Goal: Task Accomplishment & Management: Manage account settings

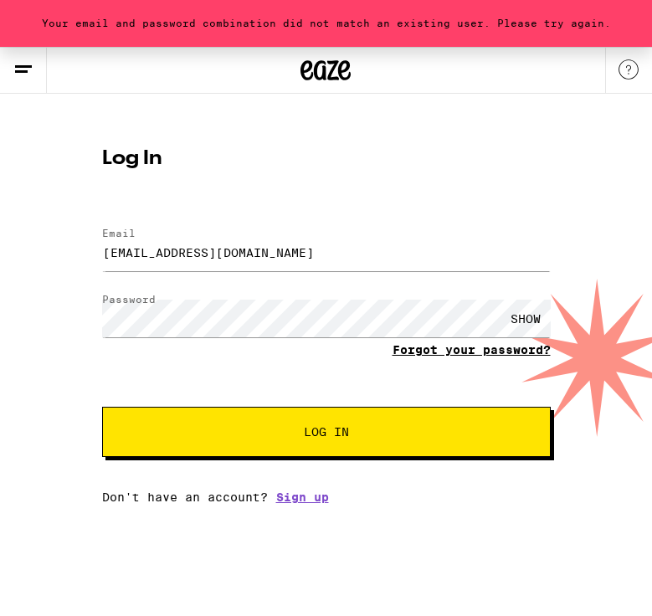
click at [435, 350] on link "Forgot your password?" at bounding box center [472, 349] width 158 height 13
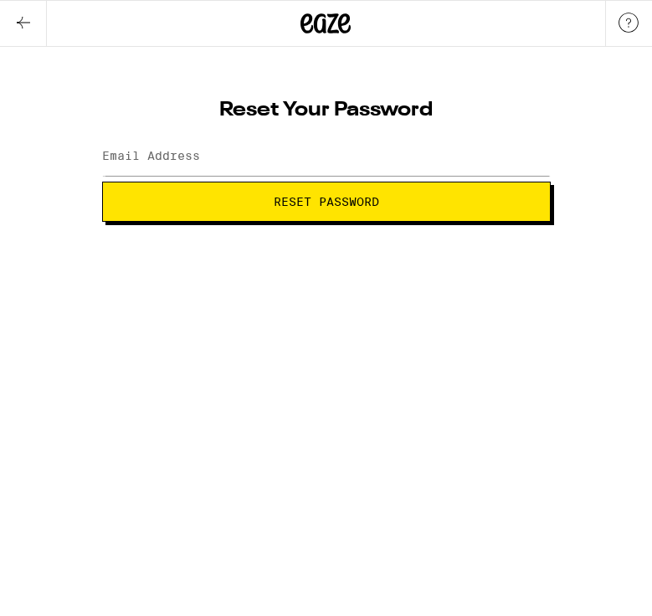
click at [350, 211] on button "Reset Password" at bounding box center [326, 202] width 449 height 40
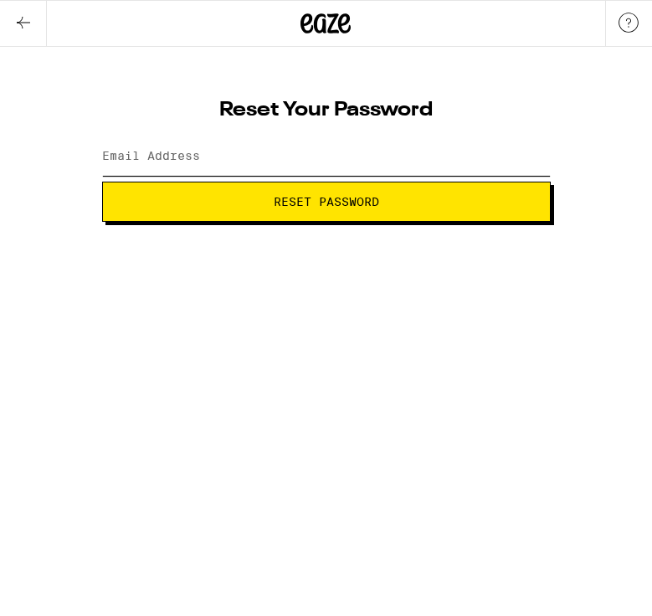
click at [321, 166] on input "Email Address" at bounding box center [326, 157] width 449 height 38
type input "[EMAIL_ADDRESS][DOMAIN_NAME]"
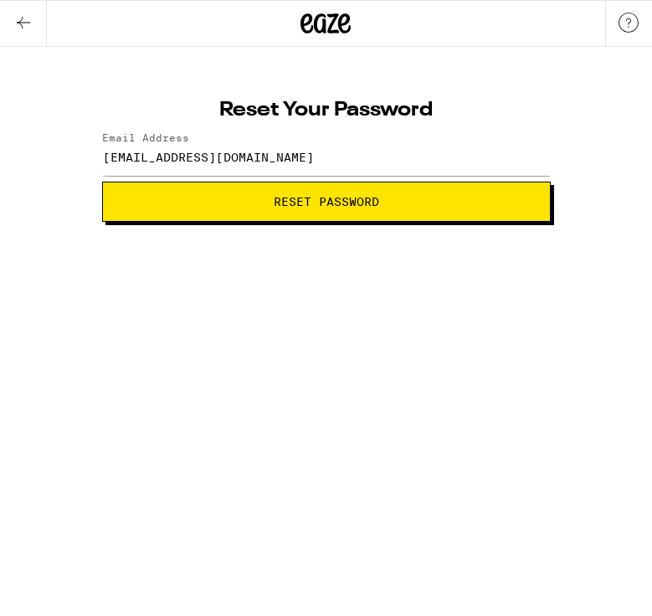
click at [332, 198] on span "Reset Password" at bounding box center [327, 202] width 106 height 12
